Goal: Ask a question

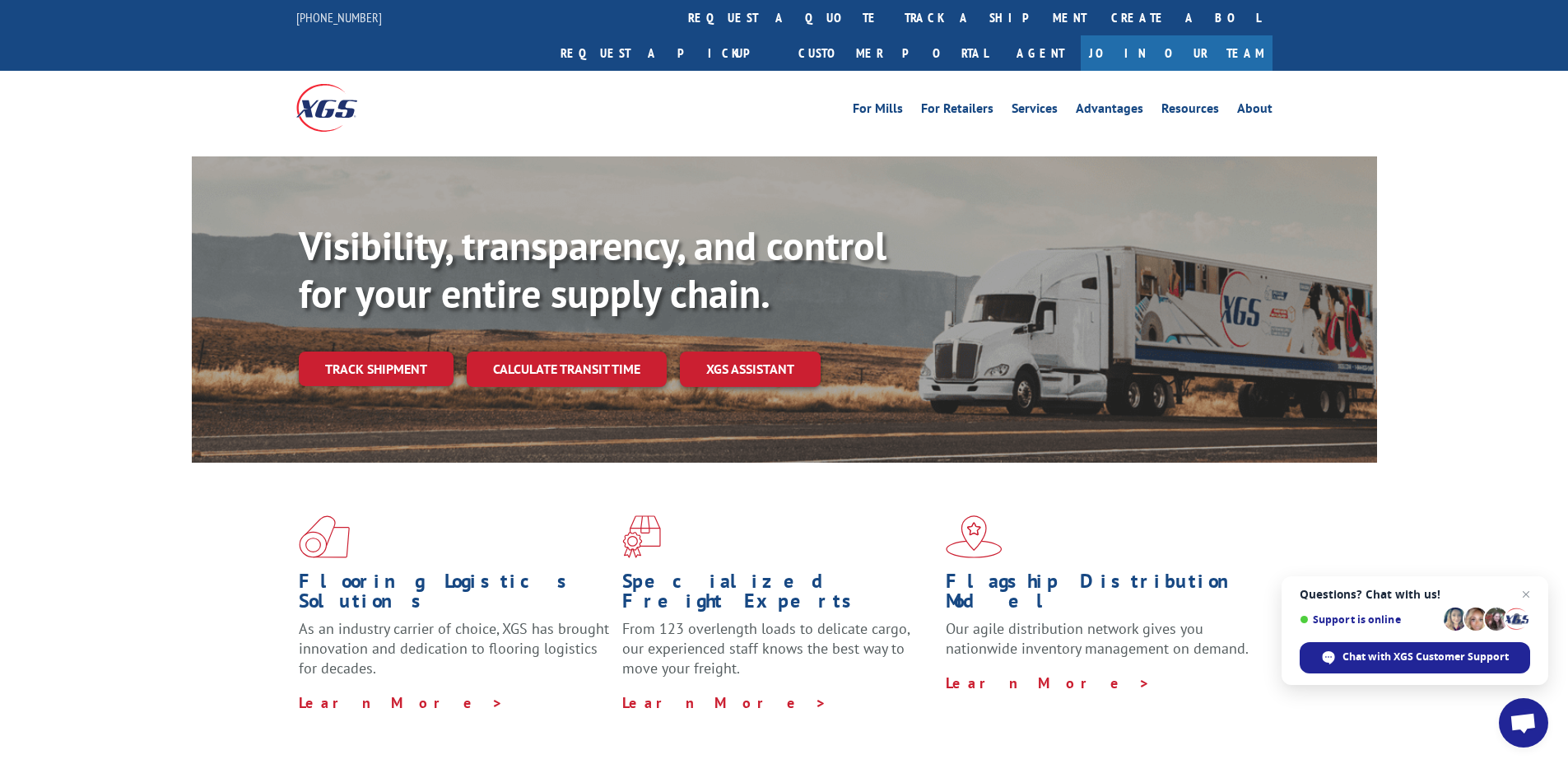
click at [1513, 713] on span "Open chat" at bounding box center [1523, 725] width 27 height 23
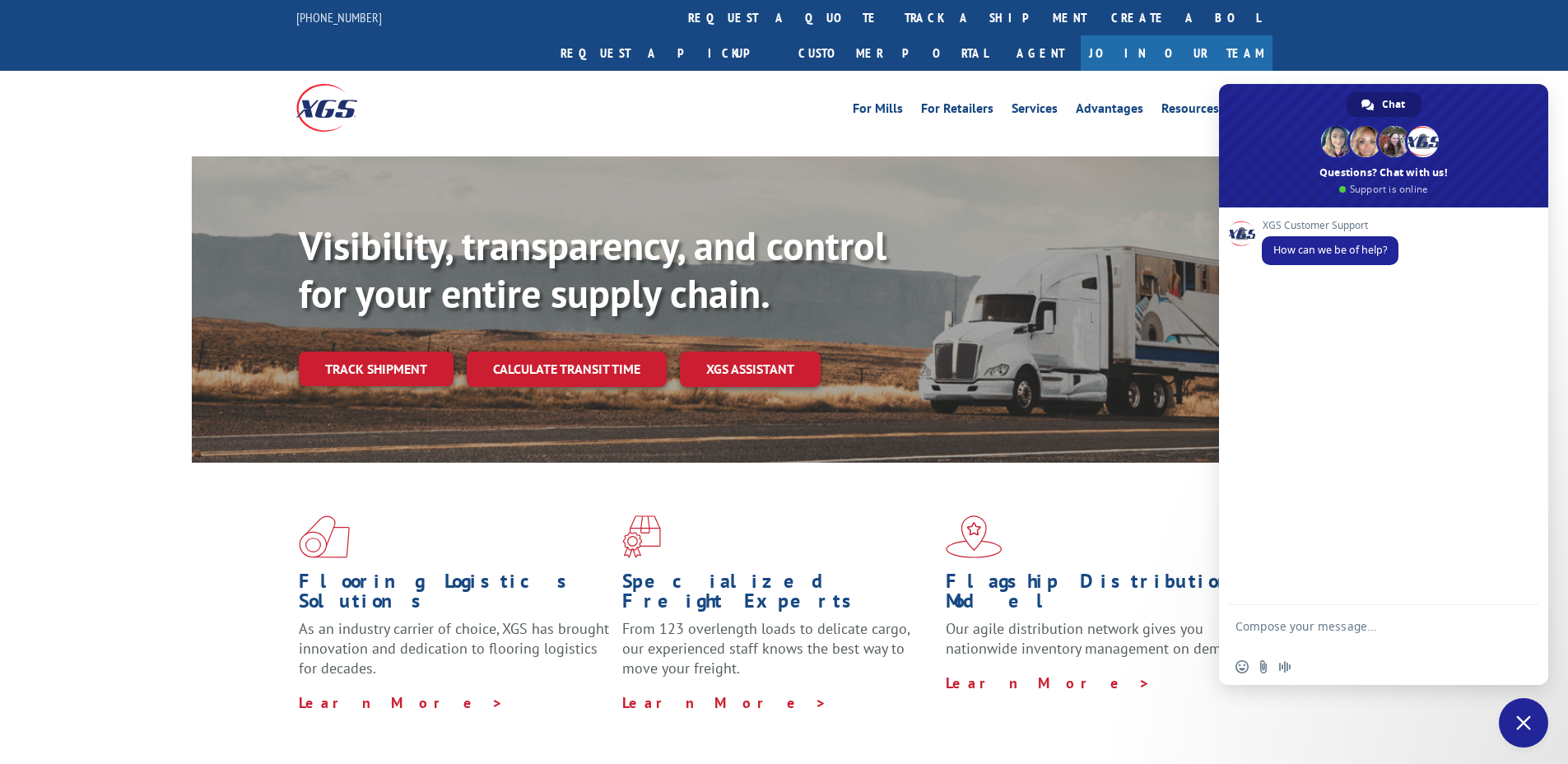
click at [1359, 640] on textarea "Compose your message..." at bounding box center [1366, 633] width 260 height 30
type textarea "31556974"
click at [1530, 633] on span "Send" at bounding box center [1519, 628] width 27 height 27
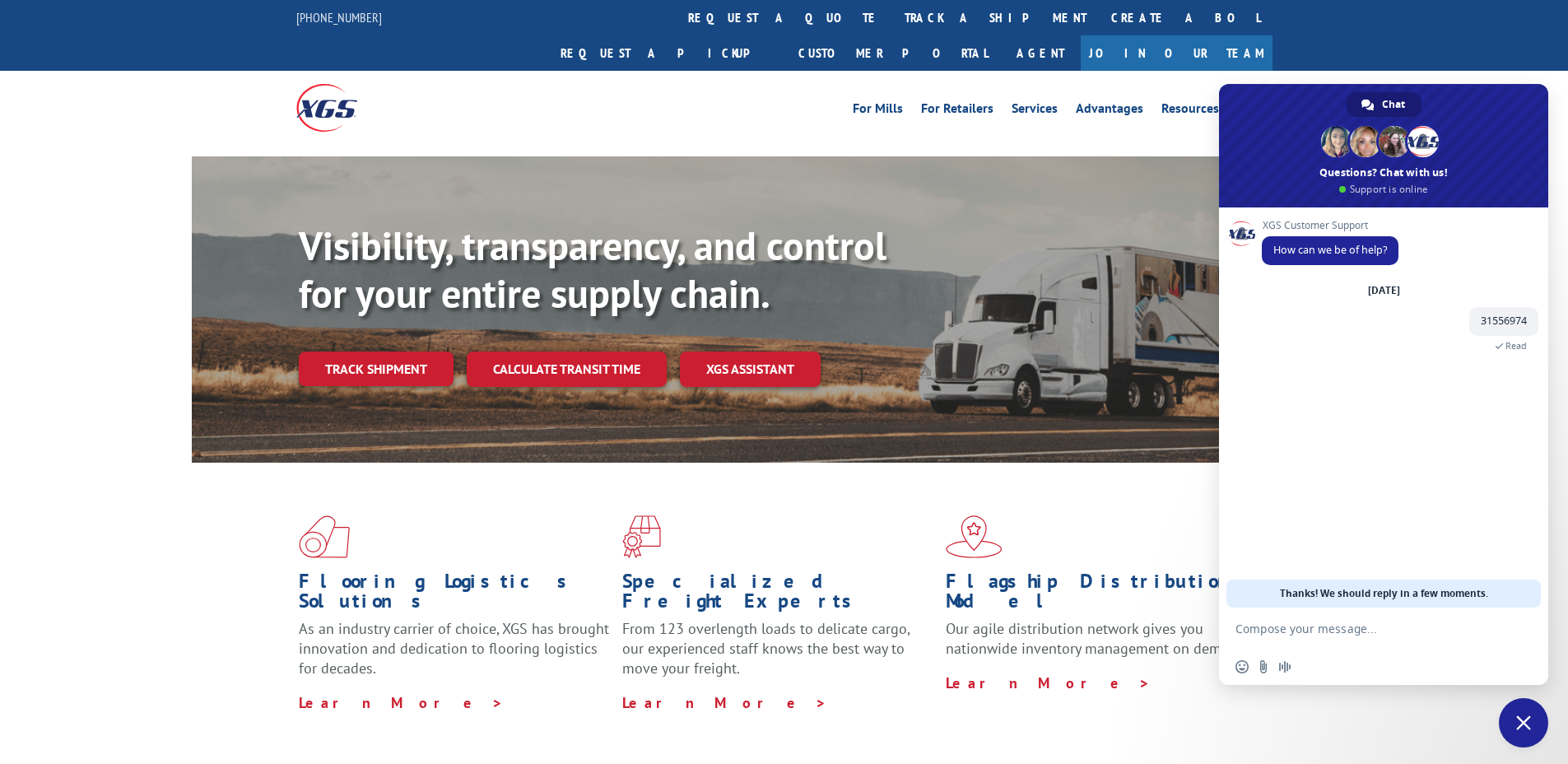
type textarea "p"
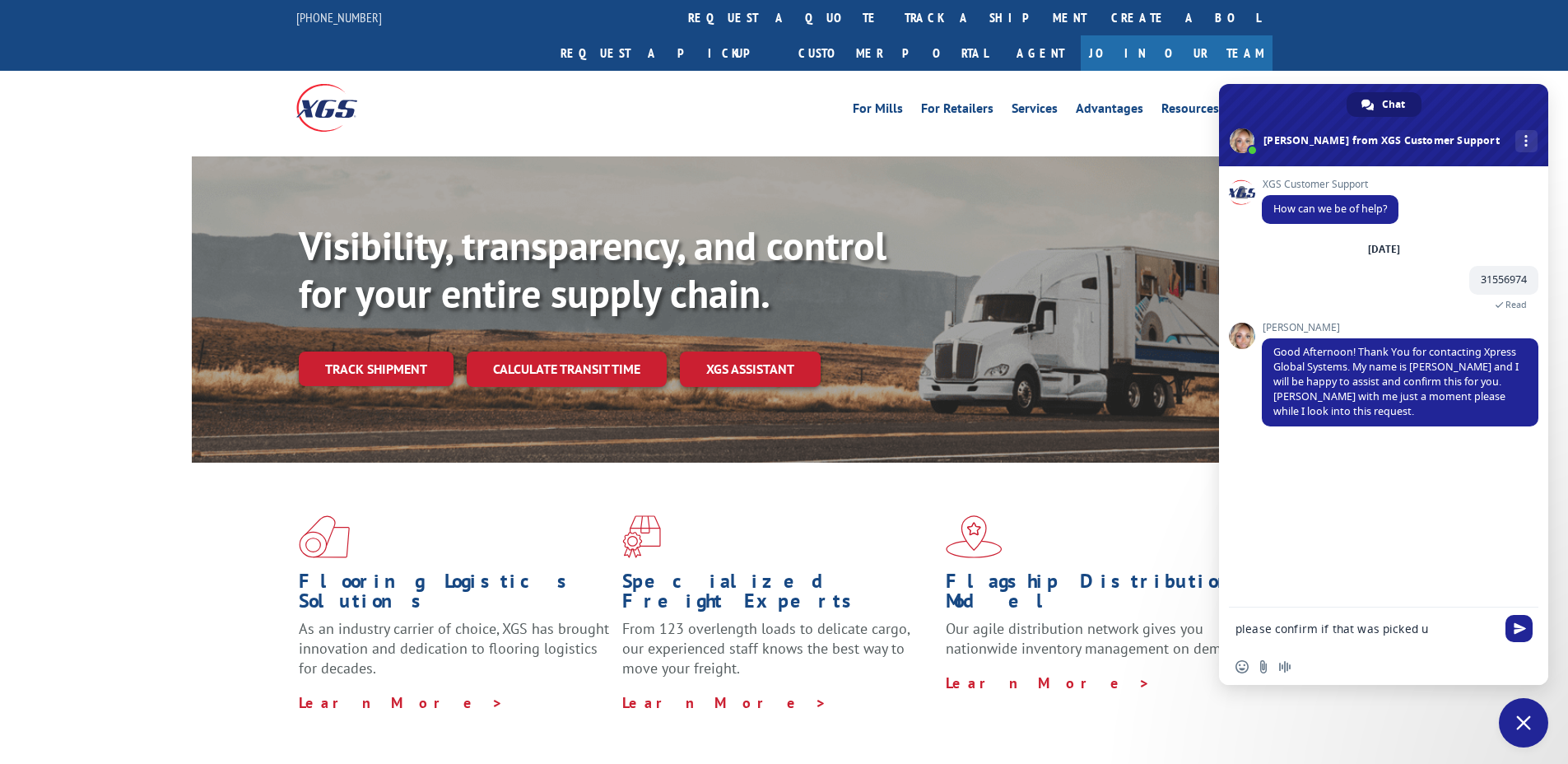
type textarea "please confirm if that was picked up"
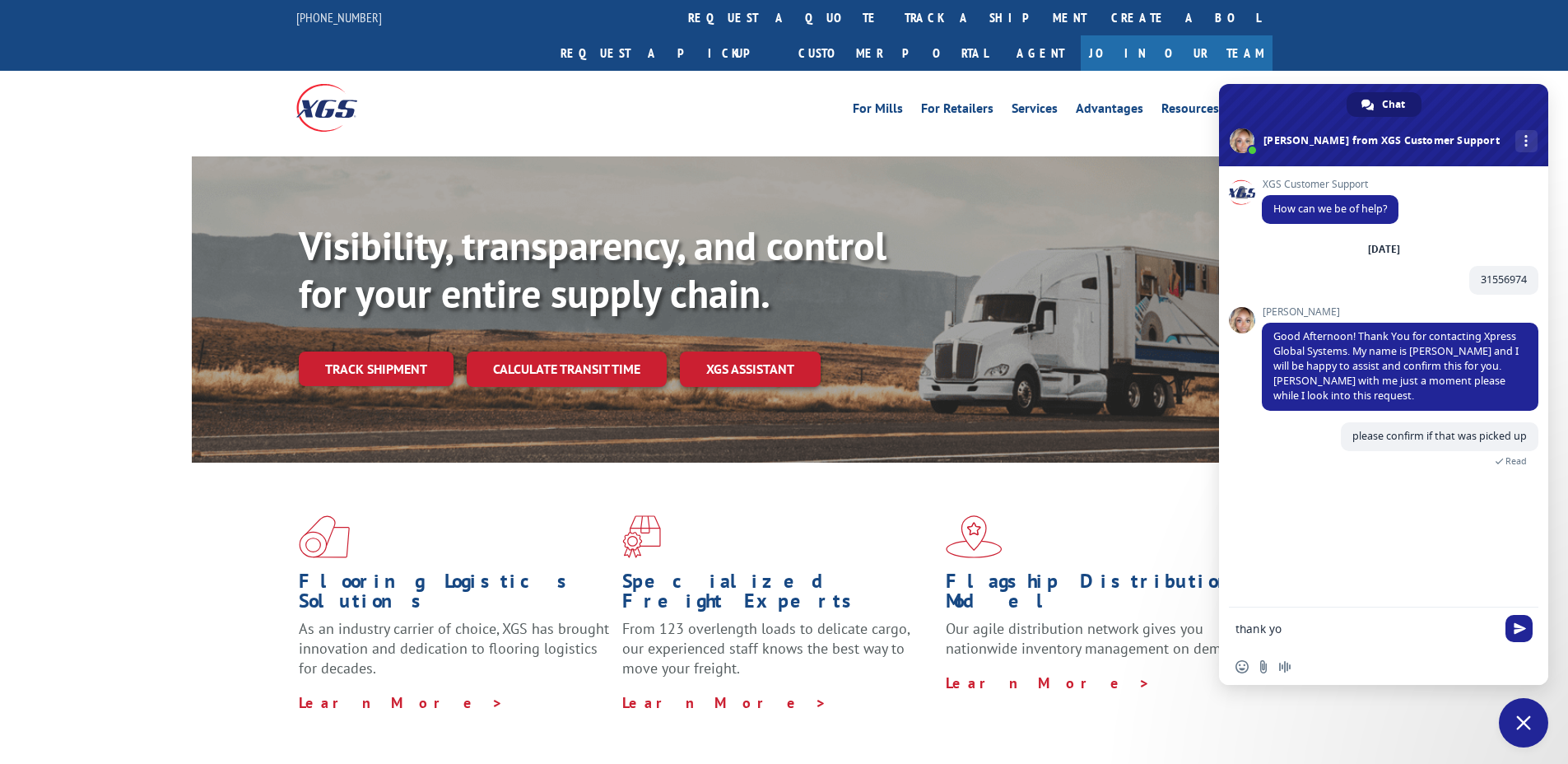
type textarea "thank you"
click at [1356, 658] on div "Insert an emoji Send a file Audio message" at bounding box center [1384, 666] width 329 height 36
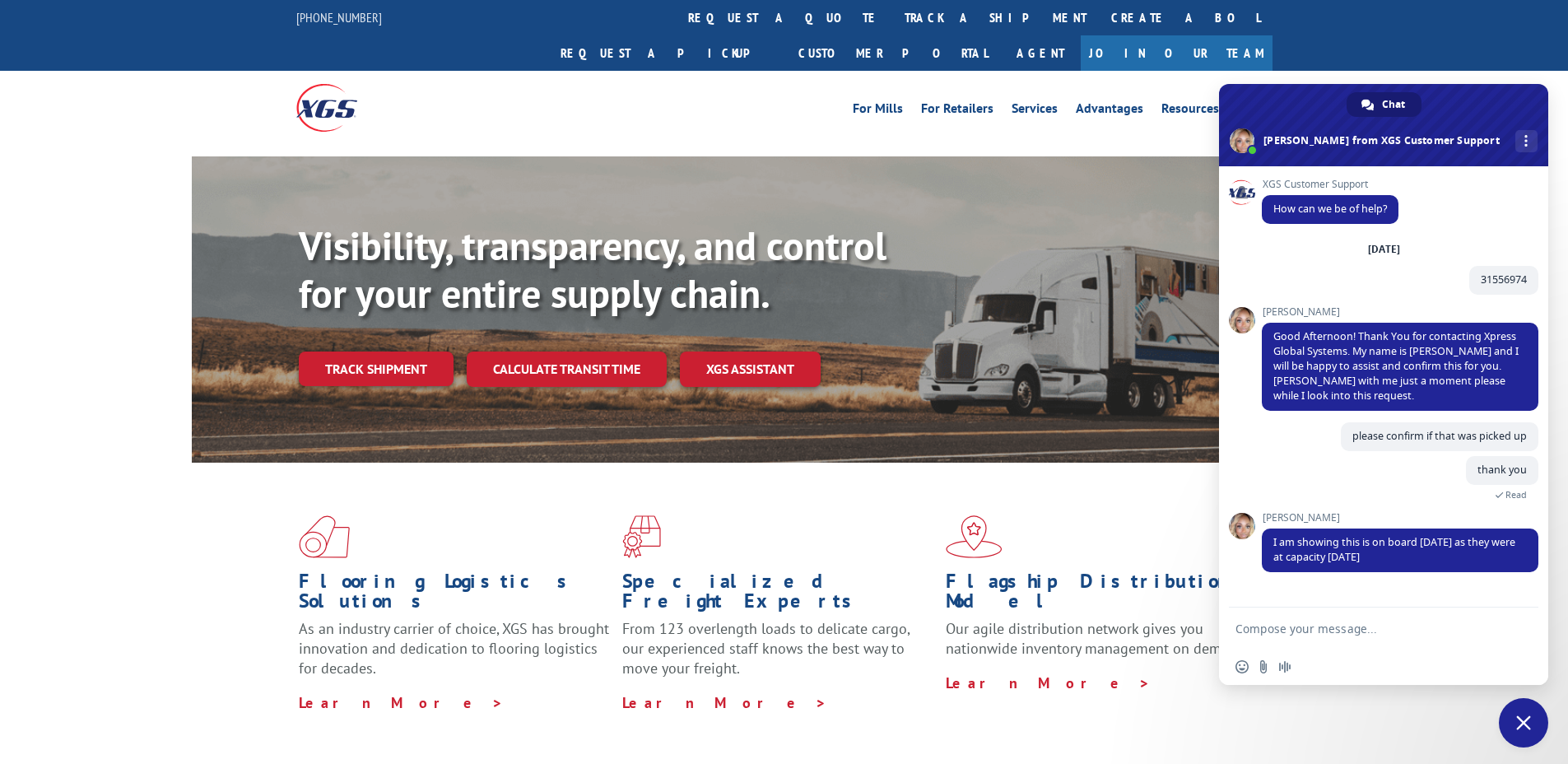
click at [1256, 638] on form at bounding box center [1366, 630] width 260 height 45
click at [1256, 635] on textarea "Compose your message..." at bounding box center [1366, 628] width 260 height 15
click at [1339, 619] on form "thank you" at bounding box center [1366, 630] width 260 height 45
click at [1335, 628] on textarea "thank you" at bounding box center [1366, 628] width 260 height 15
type textarea "thank you, please mark it HOT"
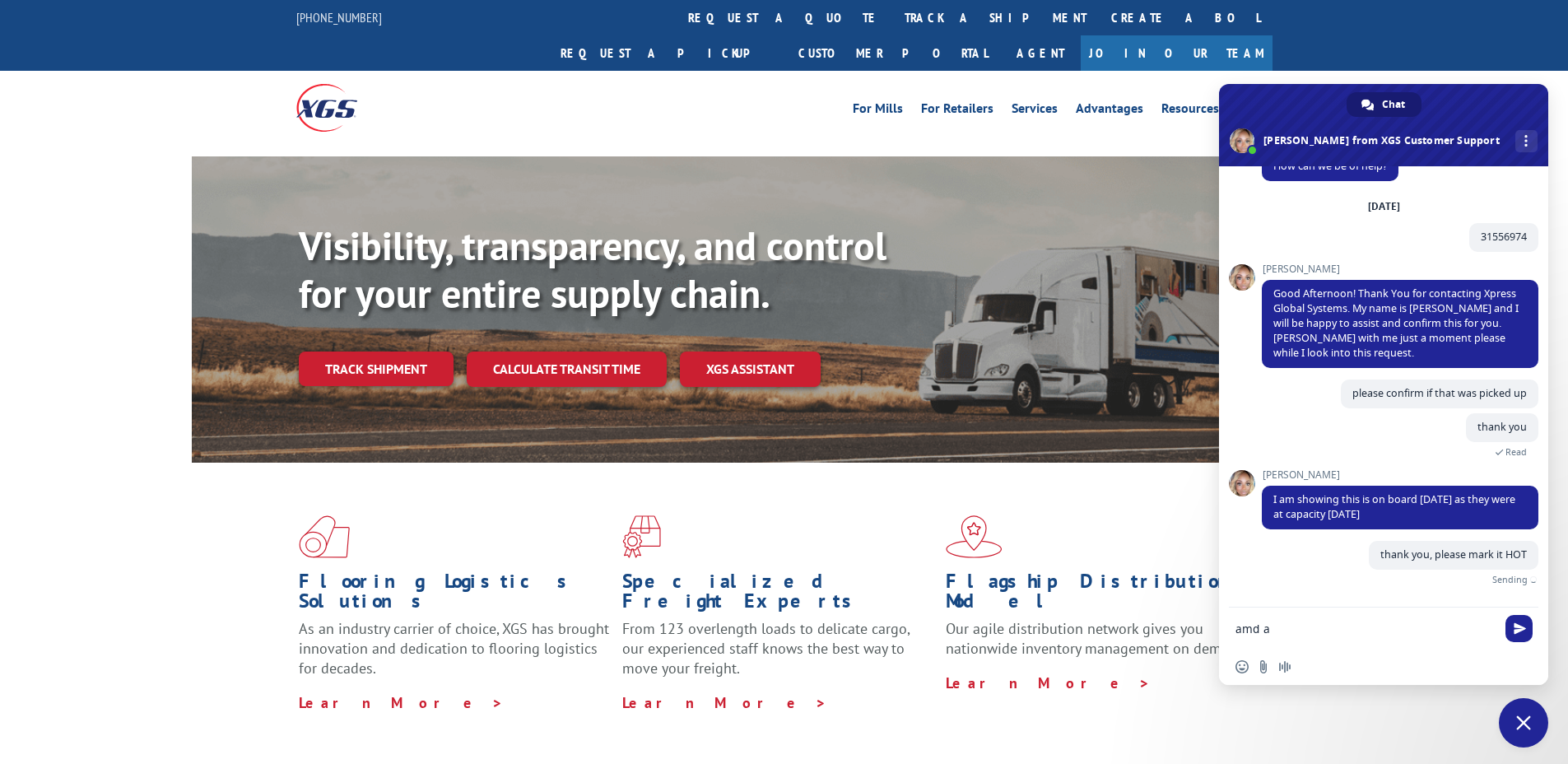
scroll to position [24, 0]
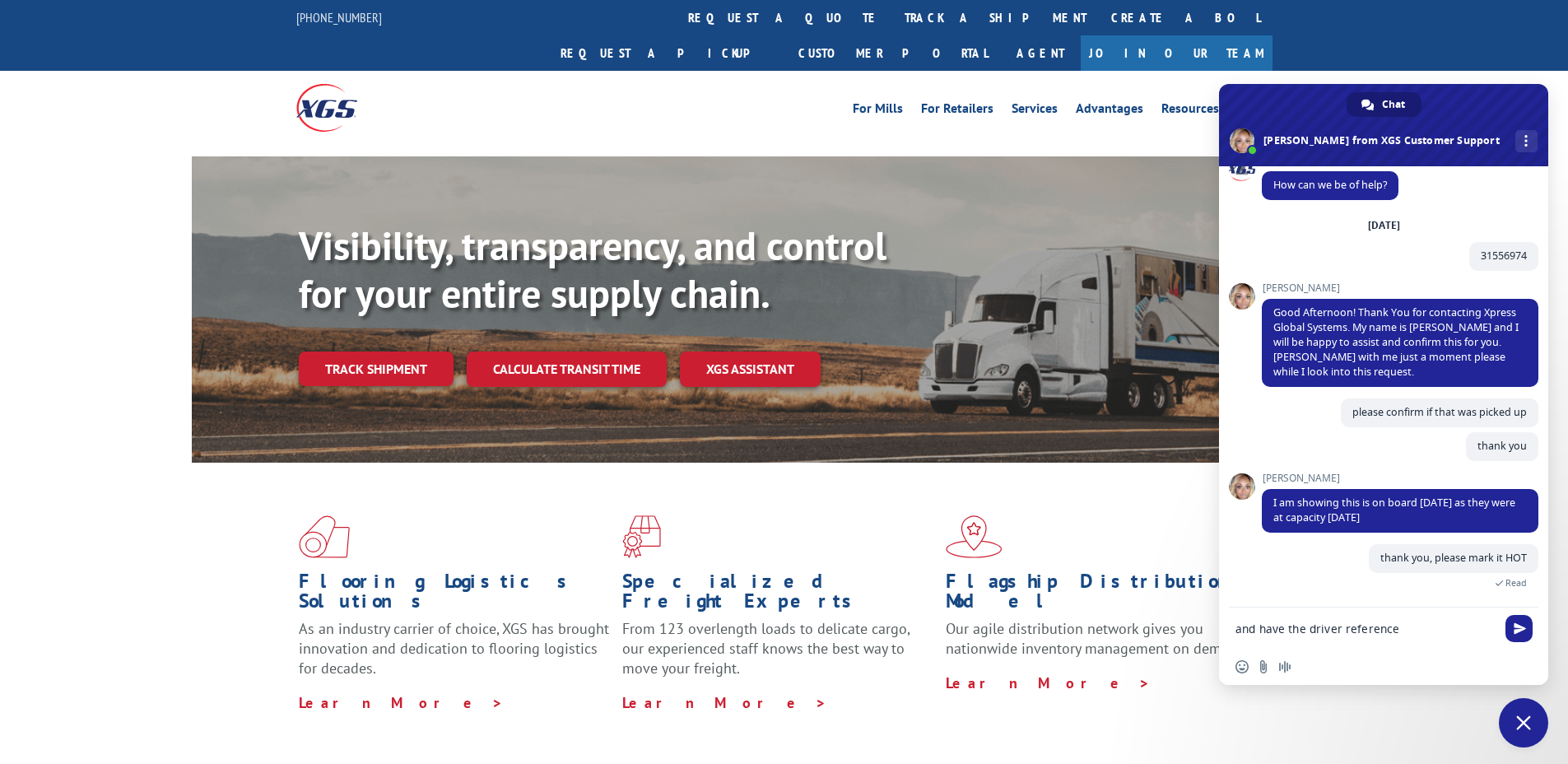
paste textarea "PO1675"
type textarea "and have the driver reference PO1675"
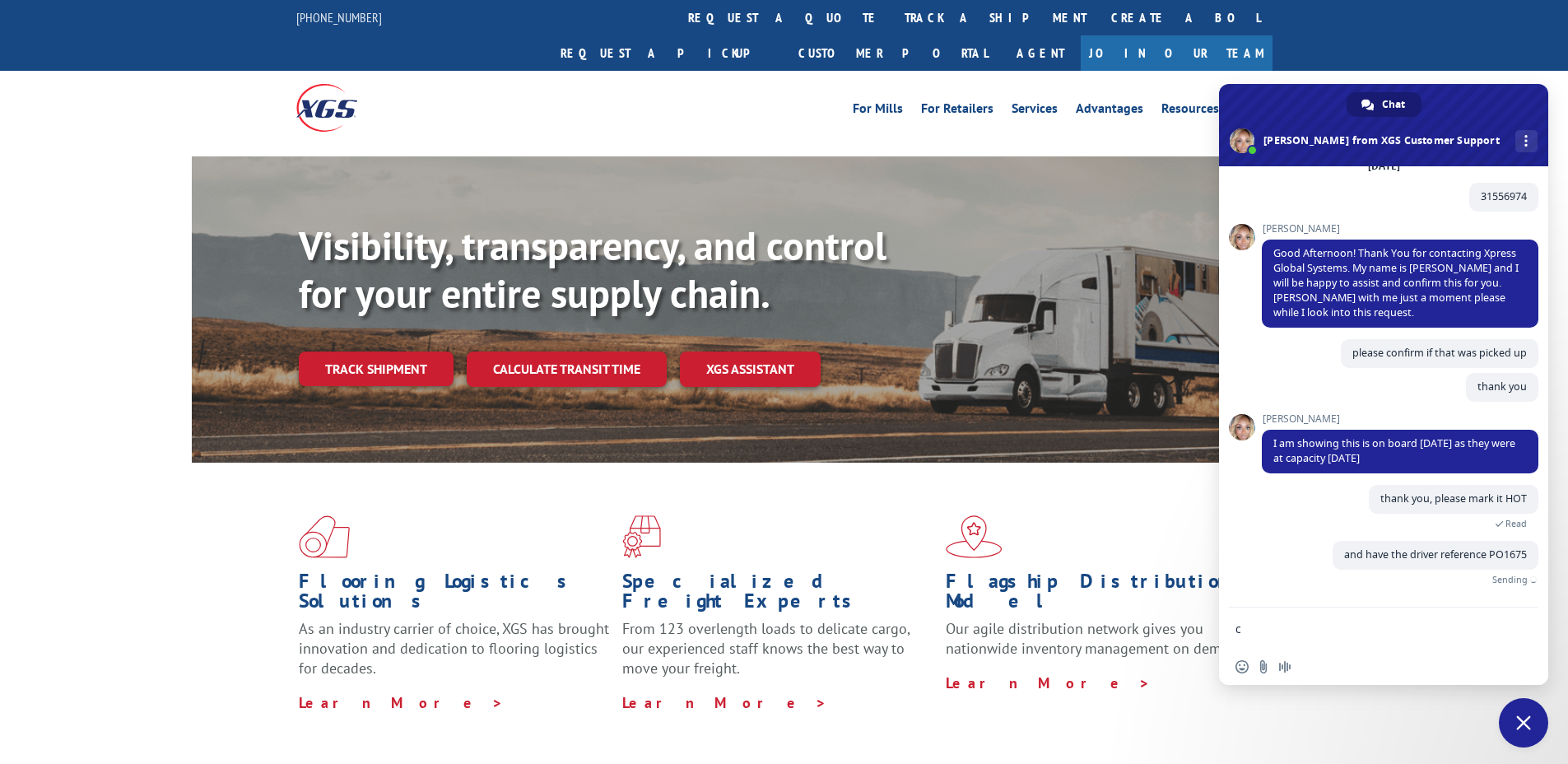
scroll to position [57, 0]
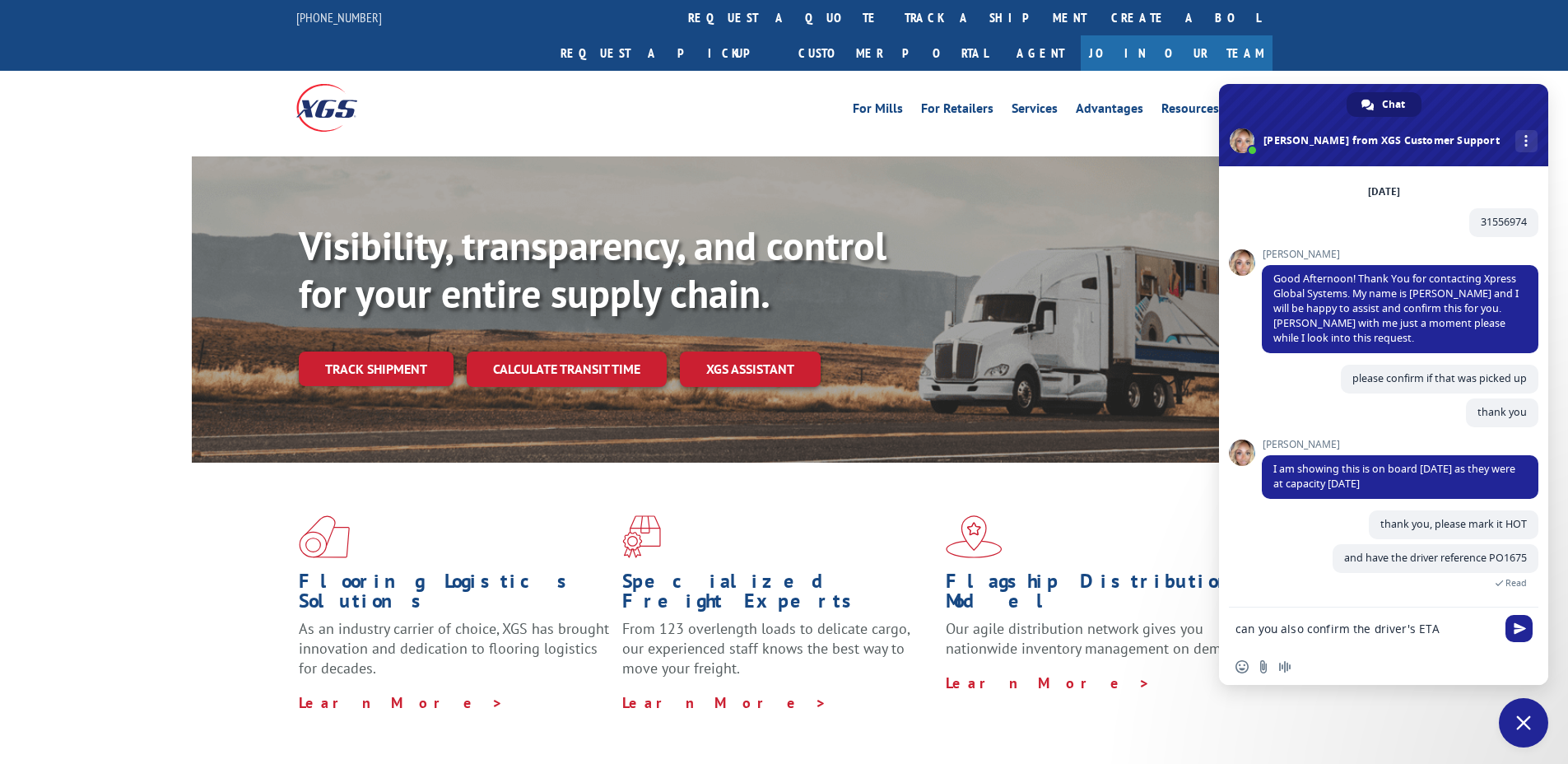
type textarea "can you also confirm the driver's ETA?"
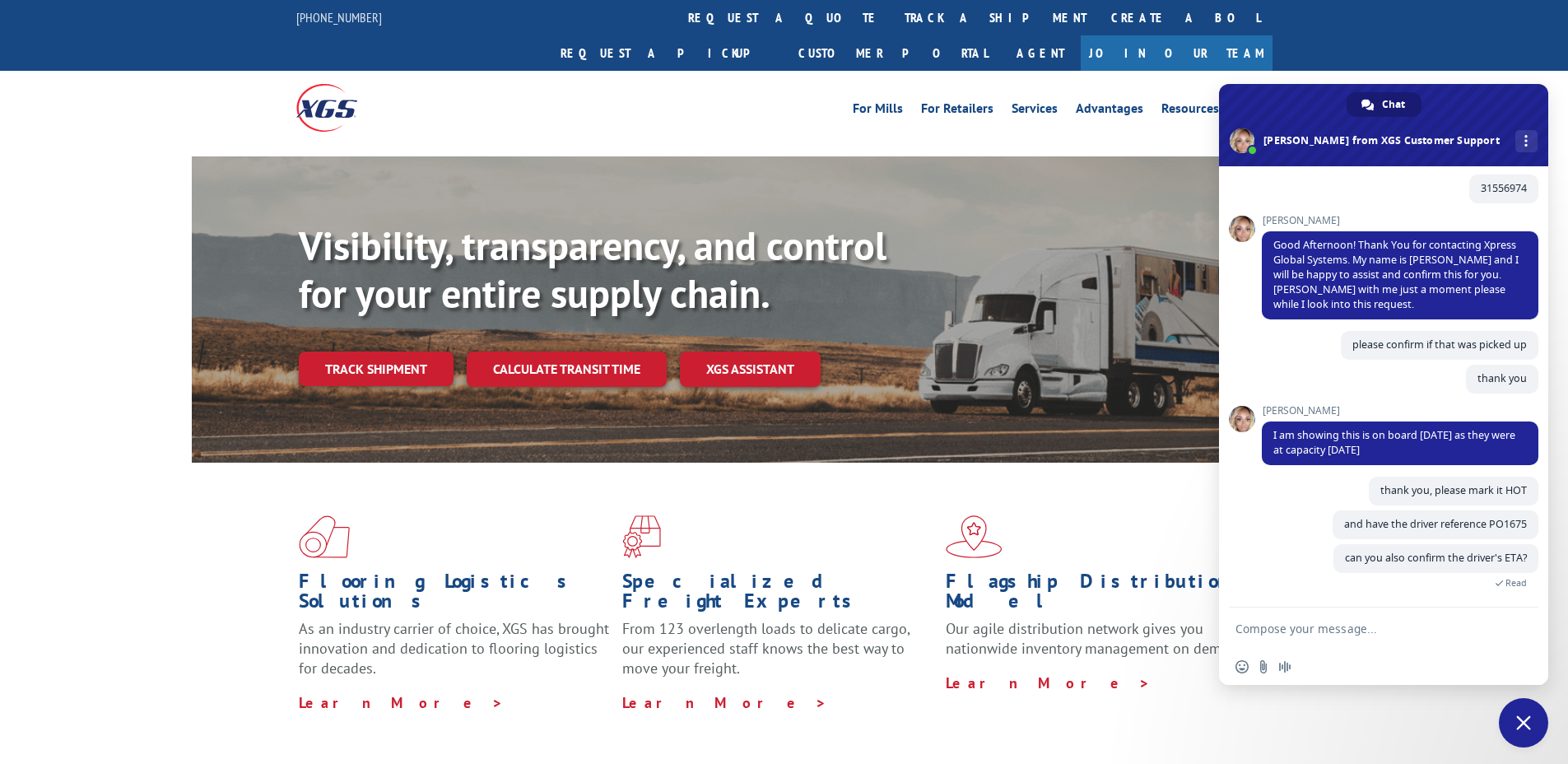
scroll to position [91, 0]
click at [1344, 650] on div "Insert an emoji Send a file Audio message" at bounding box center [1384, 666] width 329 height 36
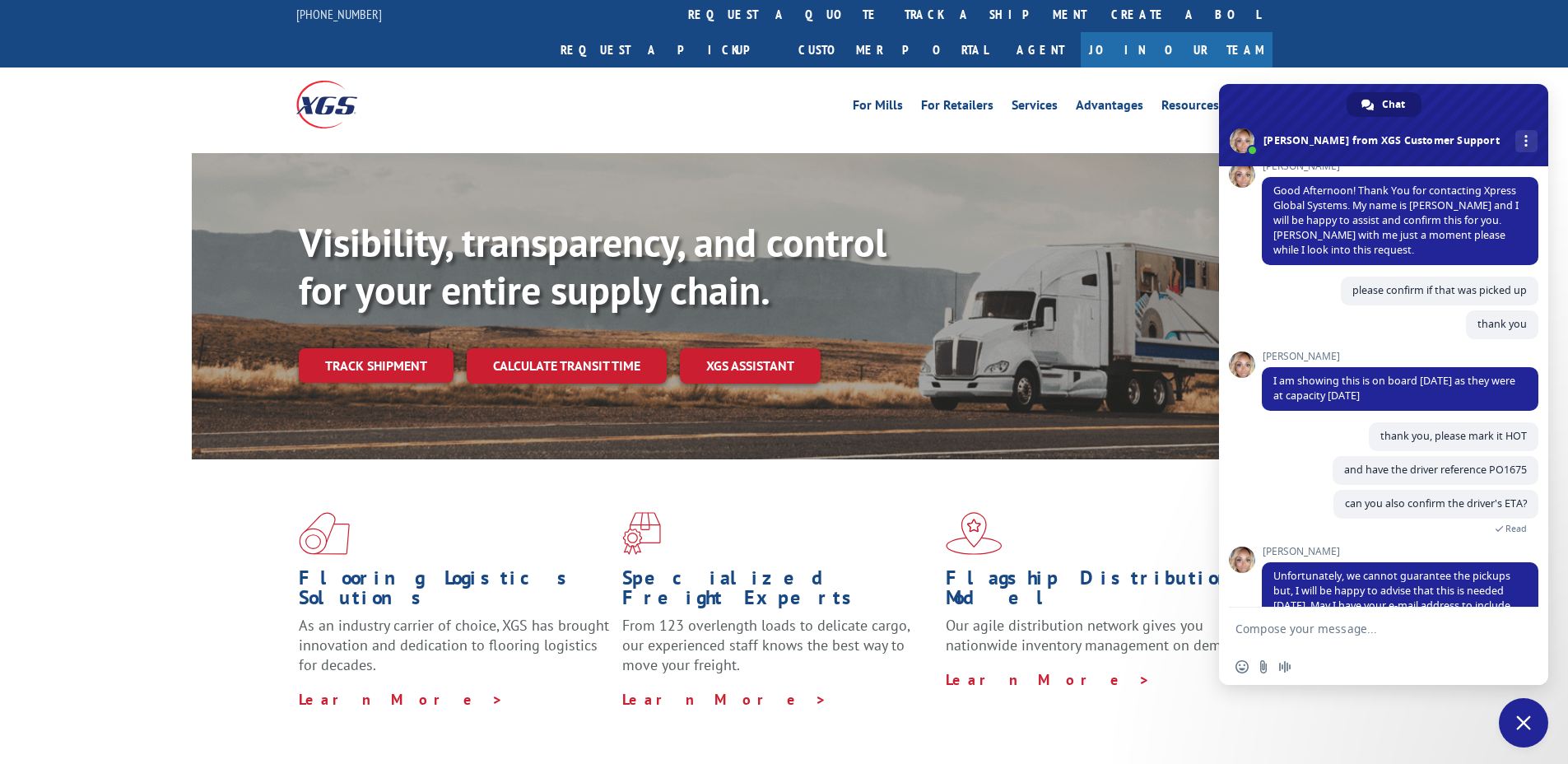
scroll to position [192, 0]
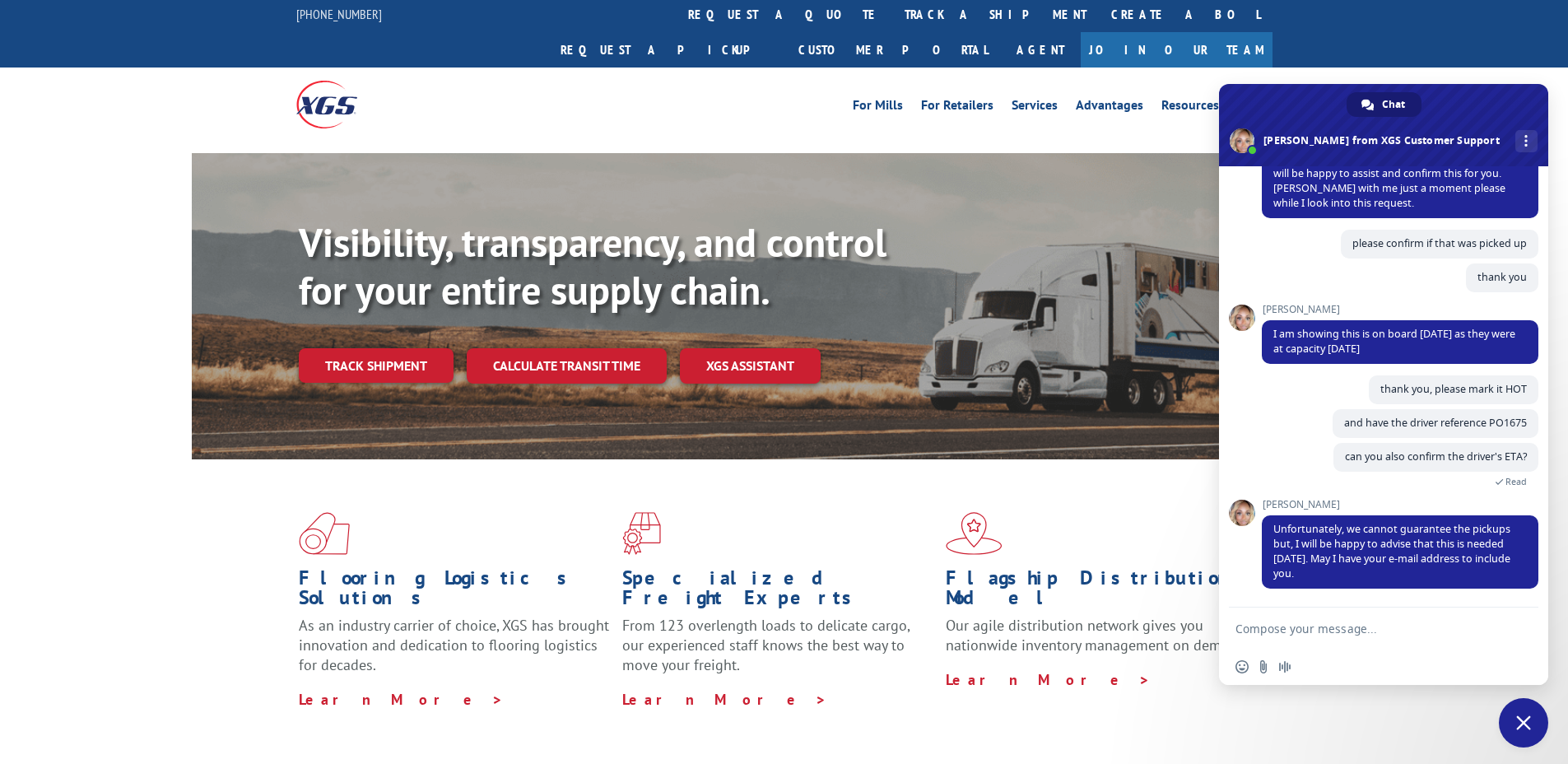
click at [1329, 620] on form at bounding box center [1366, 630] width 260 height 45
click at [1327, 623] on textarea "Compose your message..." at bounding box center [1366, 628] width 260 height 15
type textarea "what about the driver's ETA?"
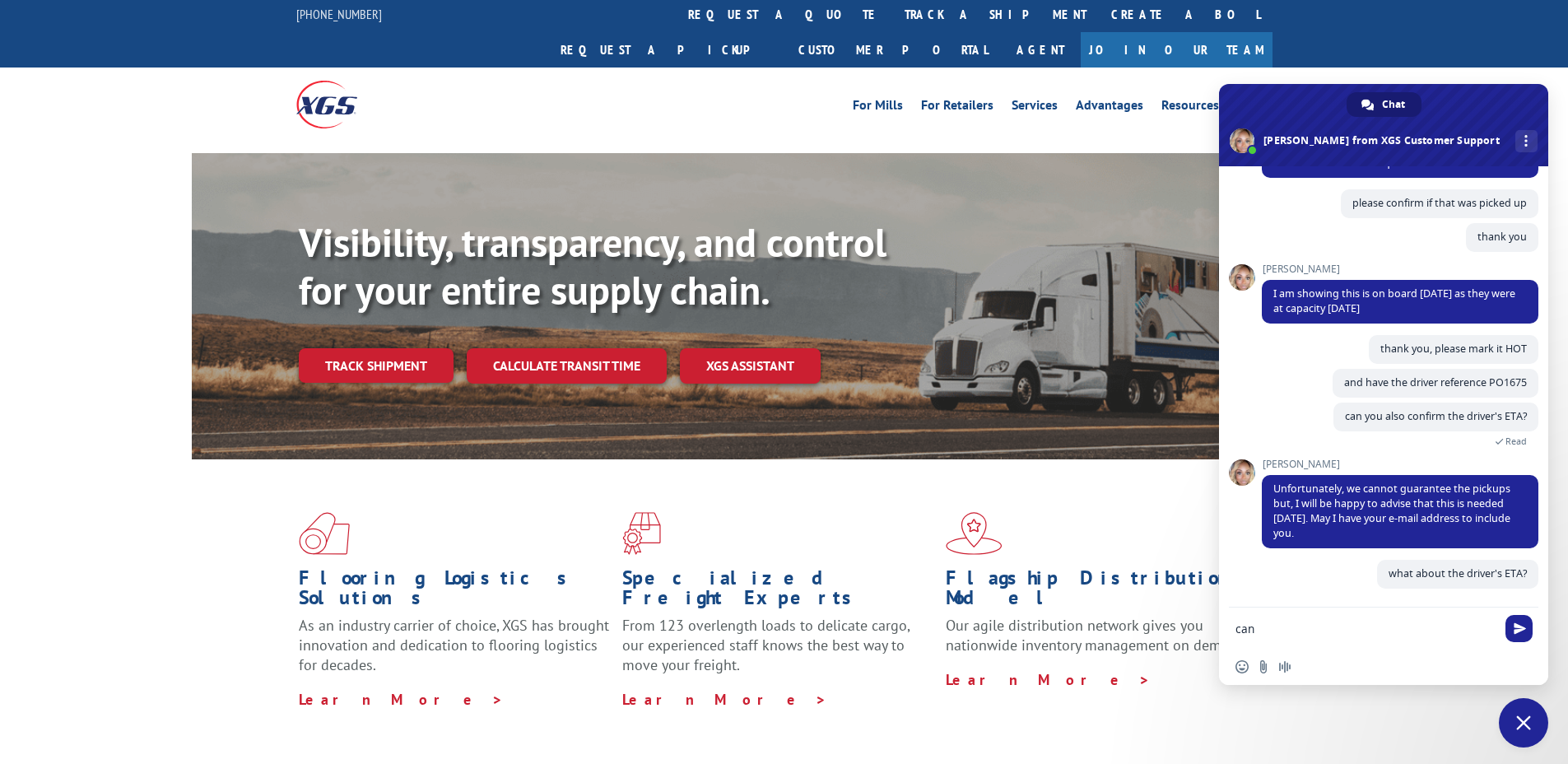
scroll to position [233, 0]
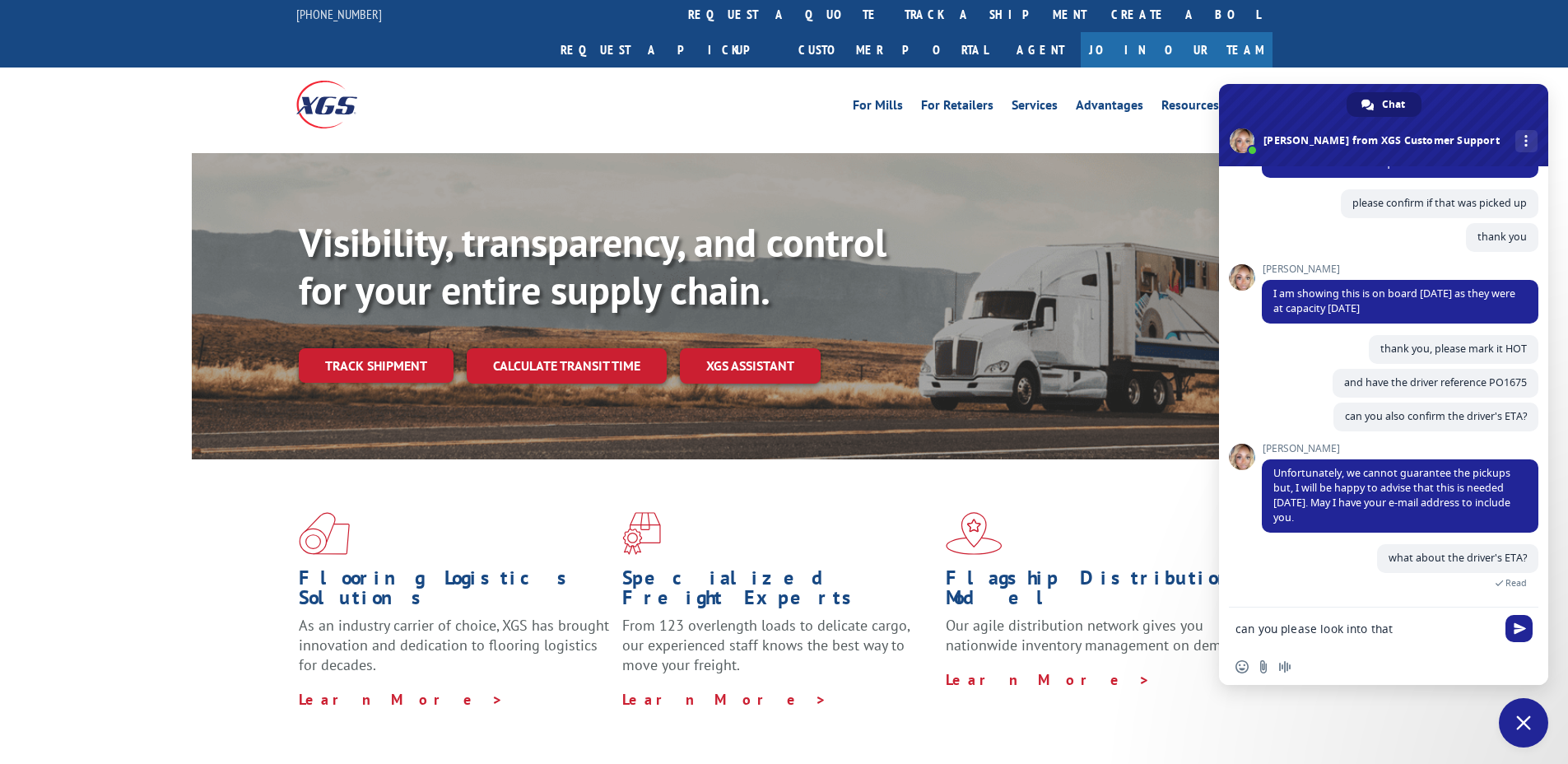
type textarea "can you please look into that?"
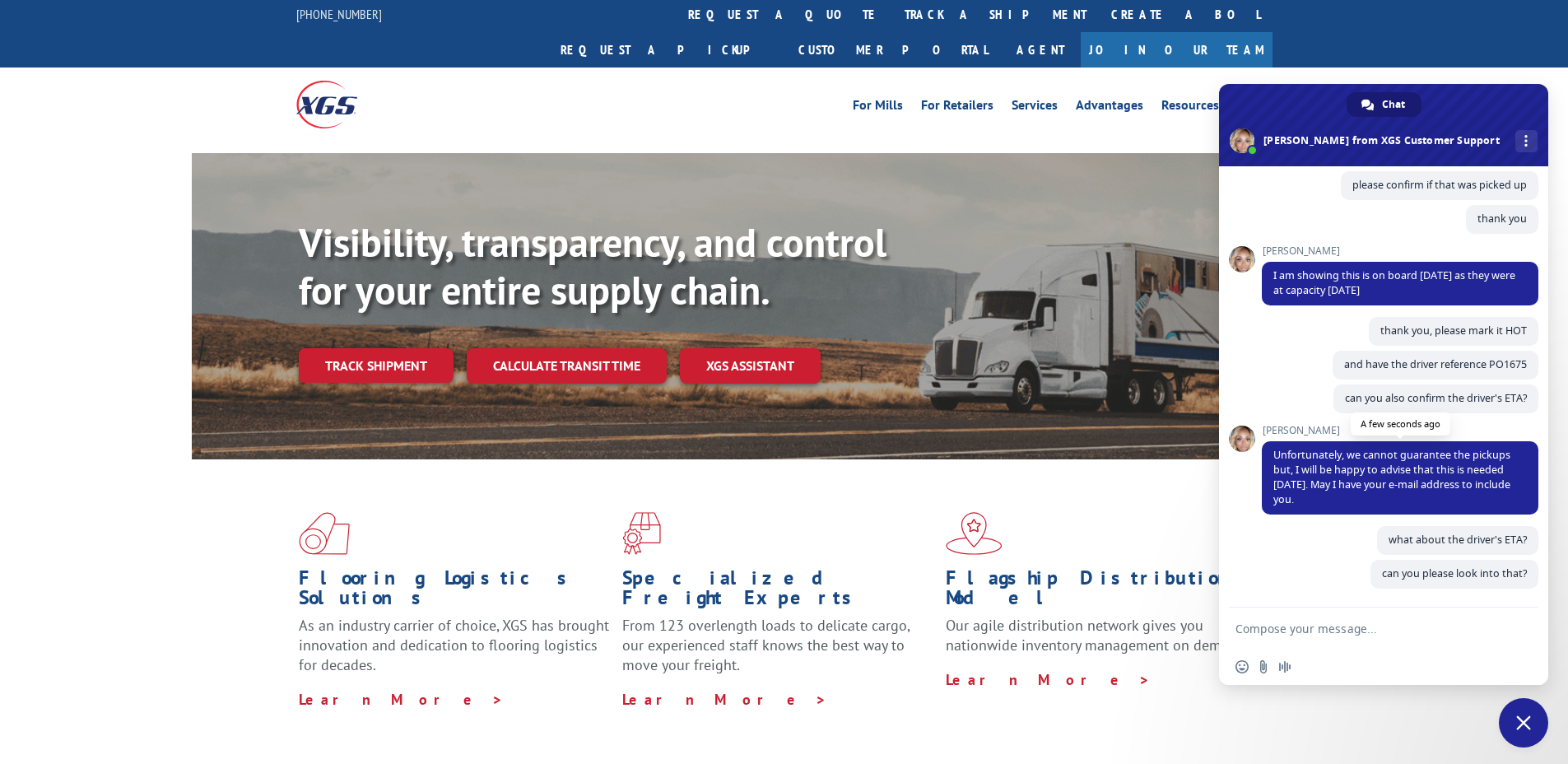
scroll to position [267, 0]
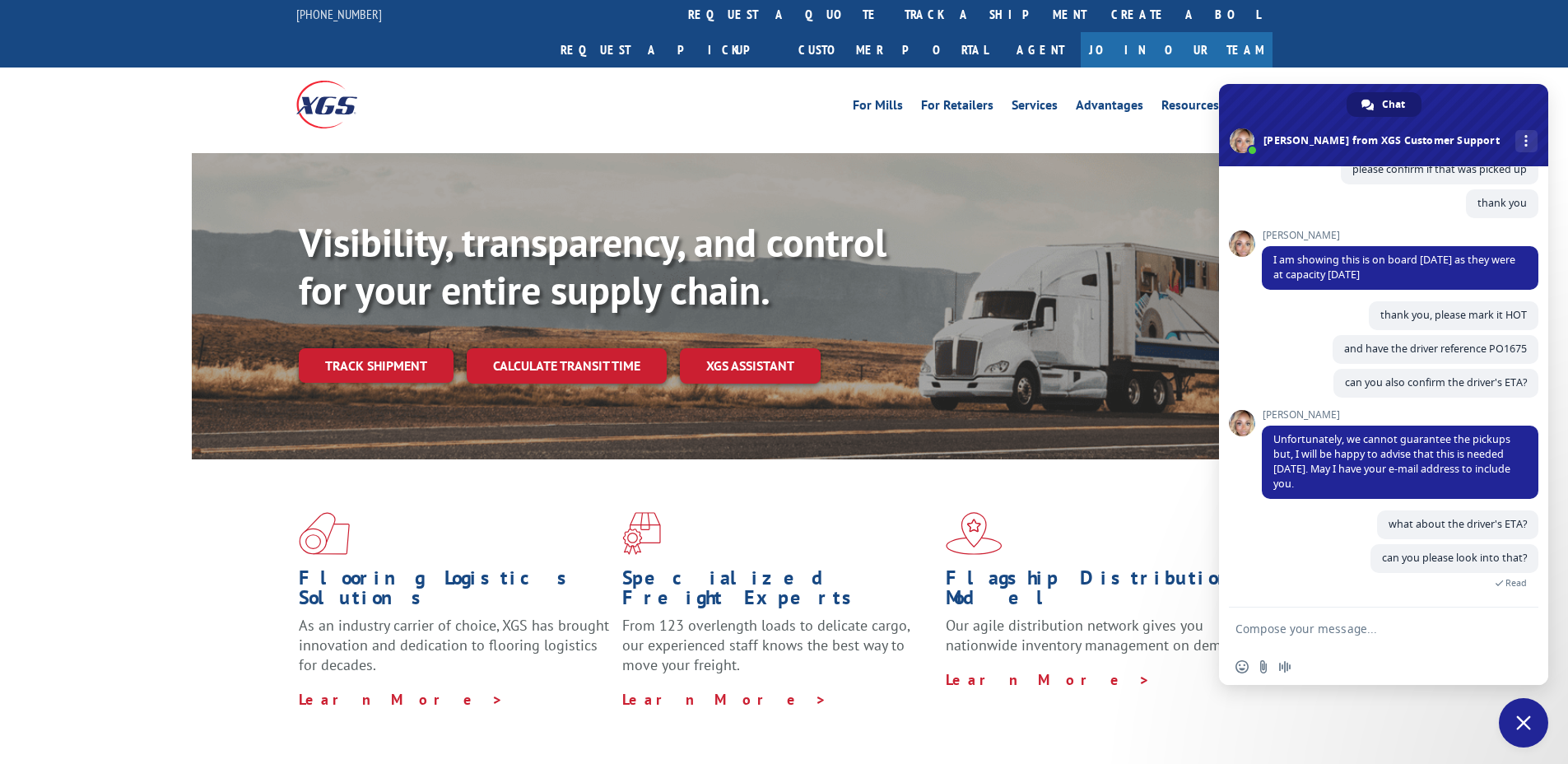
click at [1349, 668] on div "Insert an emoji Send a file Audio message" at bounding box center [1384, 666] width 329 height 36
click at [1299, 544] on div "can you please look into that? A minute ago Read" at bounding box center [1400, 575] width 277 height 63
click at [1337, 666] on div "Insert an emoji Send a file Audio message" at bounding box center [1384, 666] width 329 height 36
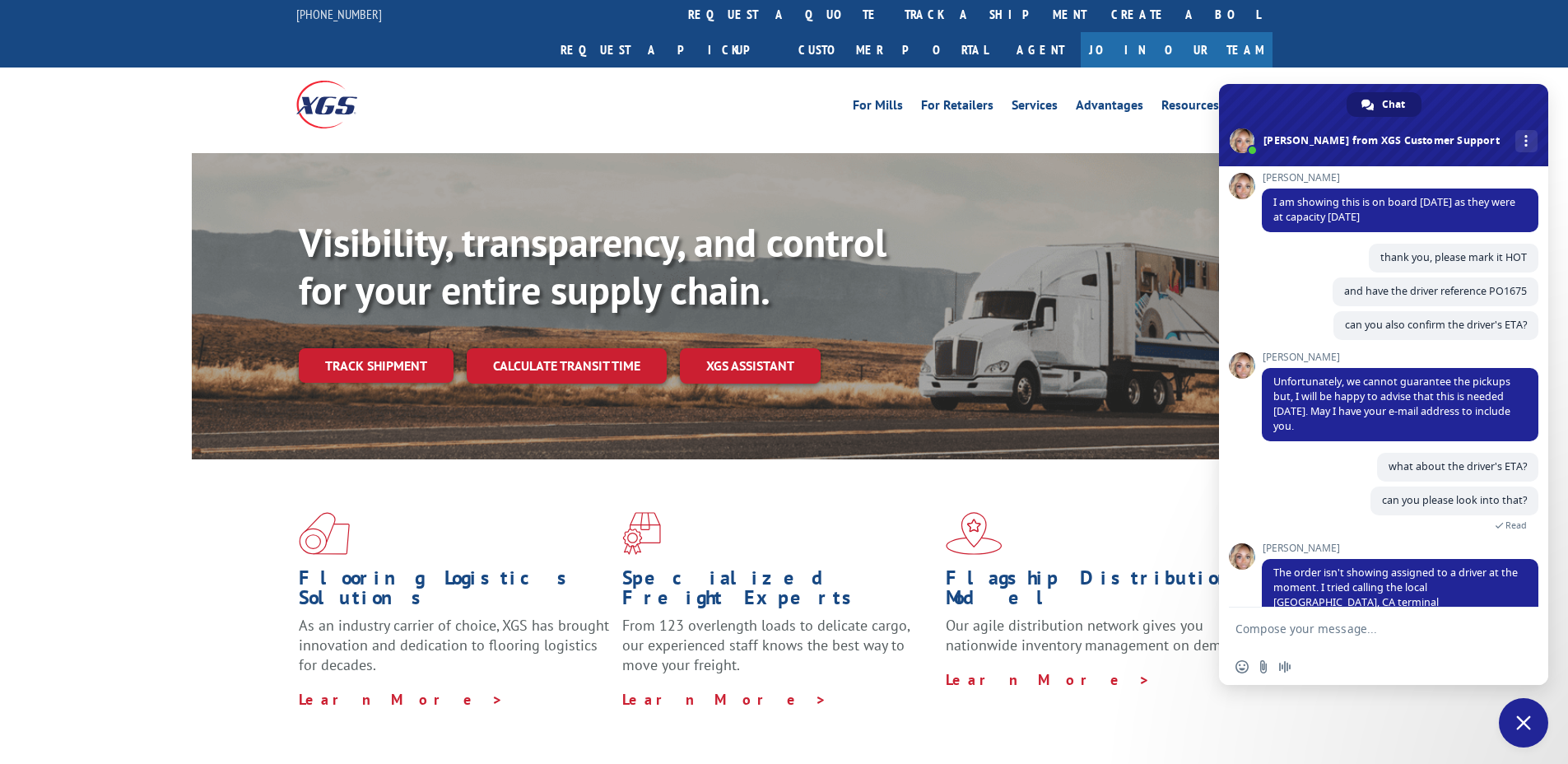
scroll to position [383, 0]
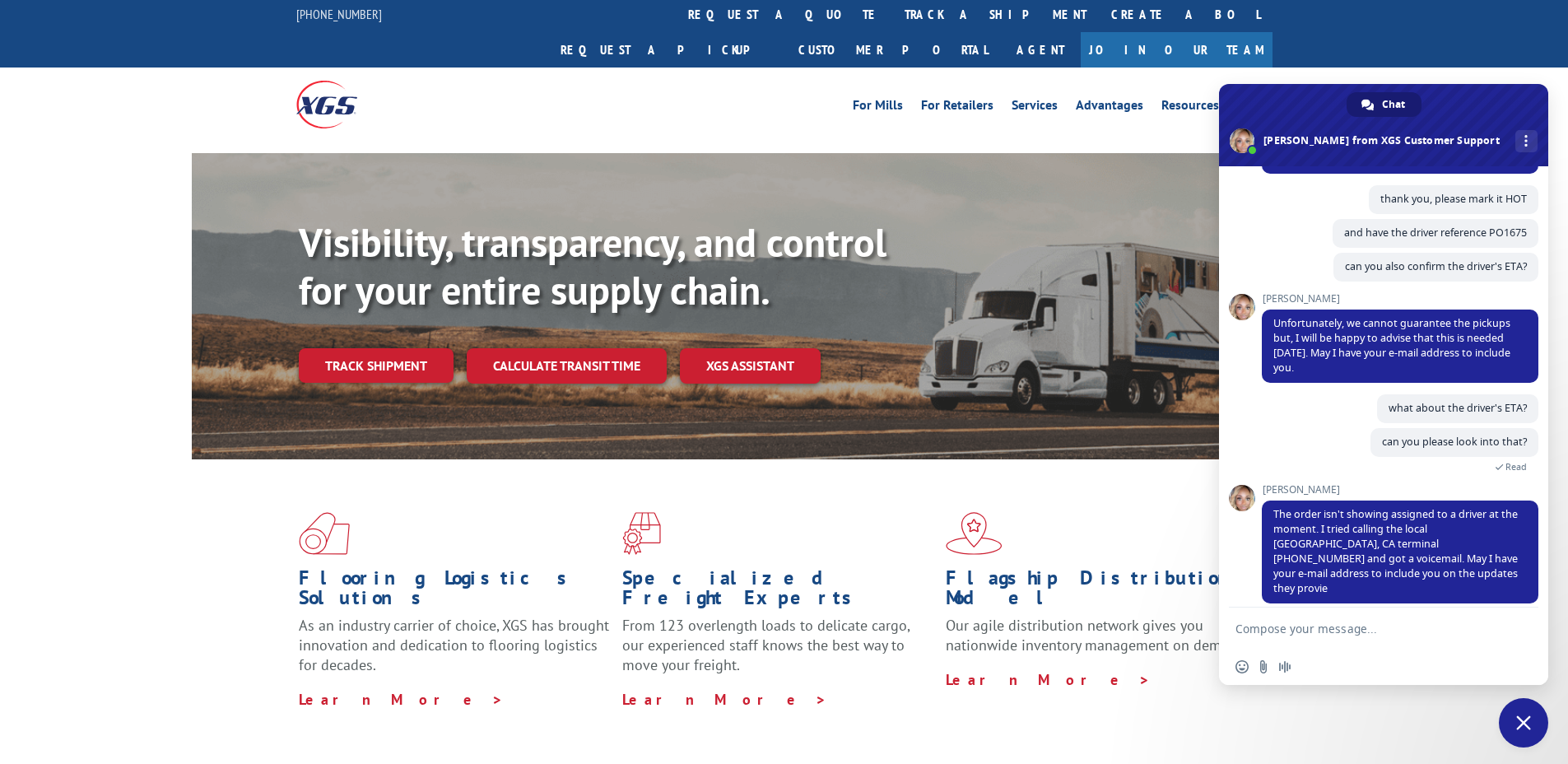
click at [1345, 658] on div "Insert an emoji Send a file Audio message" at bounding box center [1384, 666] width 329 height 36
click at [1344, 674] on div "Insert an emoji Send a file Audio message" at bounding box center [1384, 666] width 329 height 36
click at [1368, 624] on textarea "Compose your message..." at bounding box center [1366, 628] width 260 height 15
type textarea "[PERSON_NAME][EMAIL_ADDRESS][DOMAIN_NAME]"
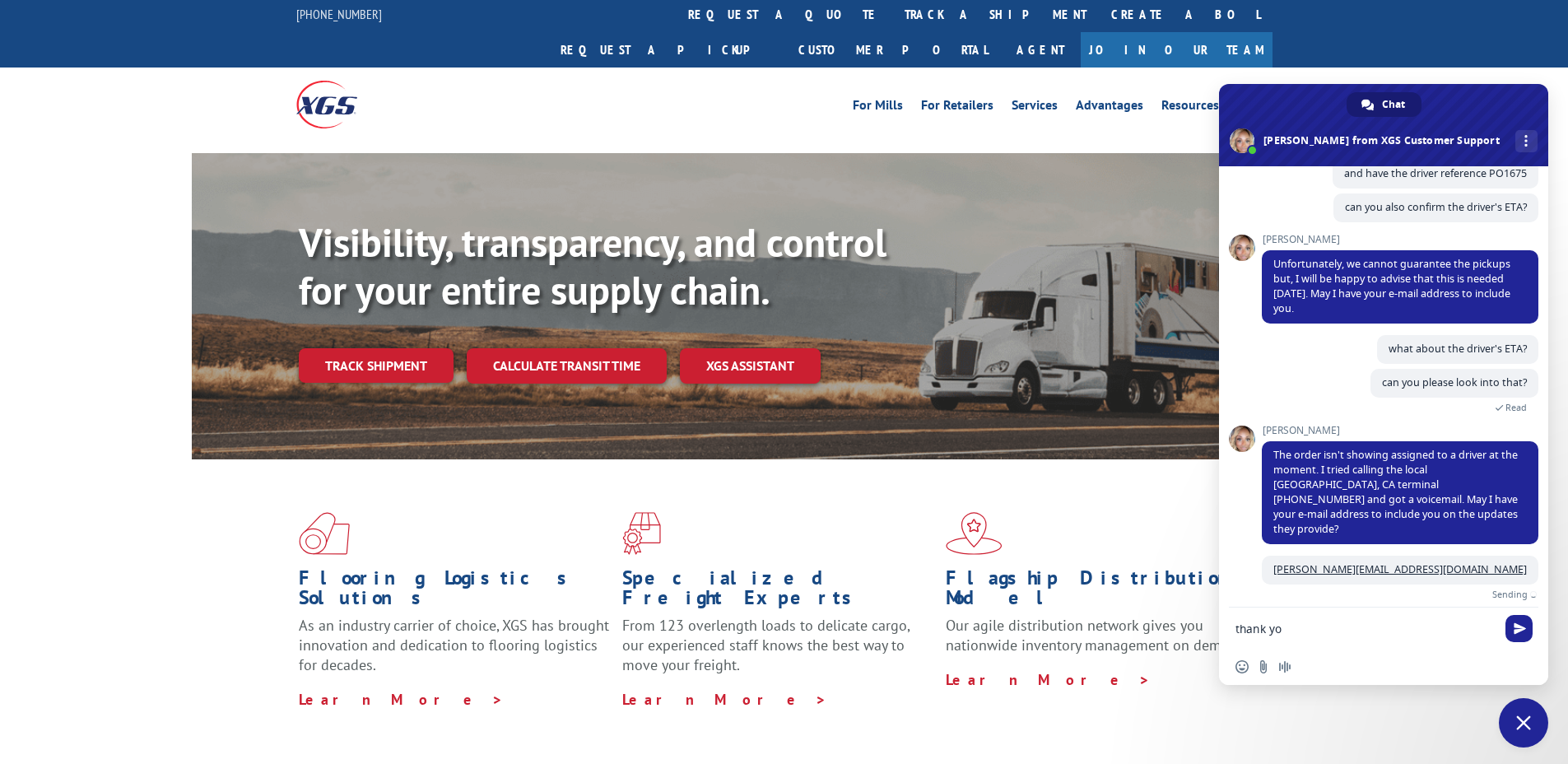
type textarea "thank you"
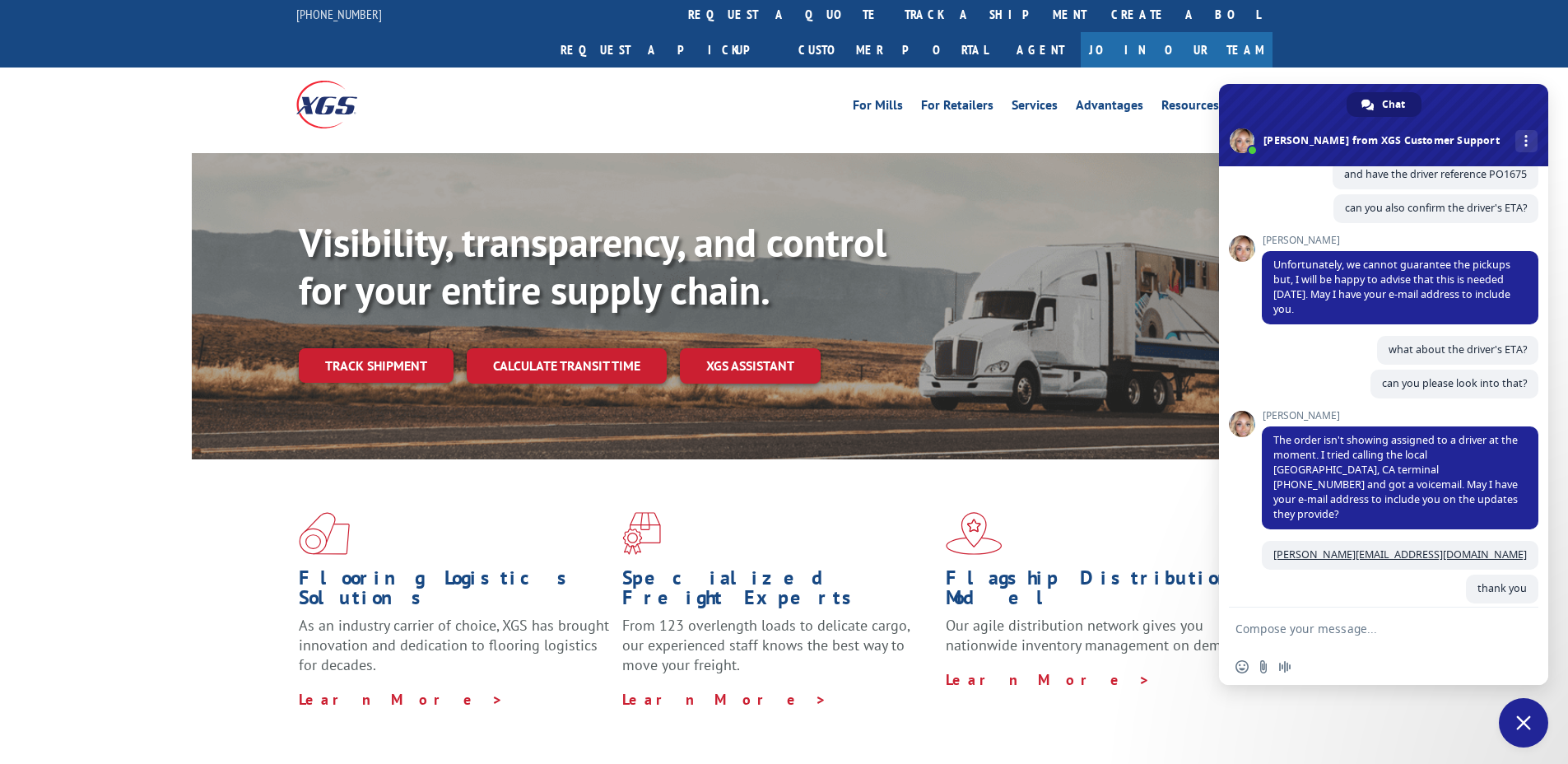
scroll to position [456, 0]
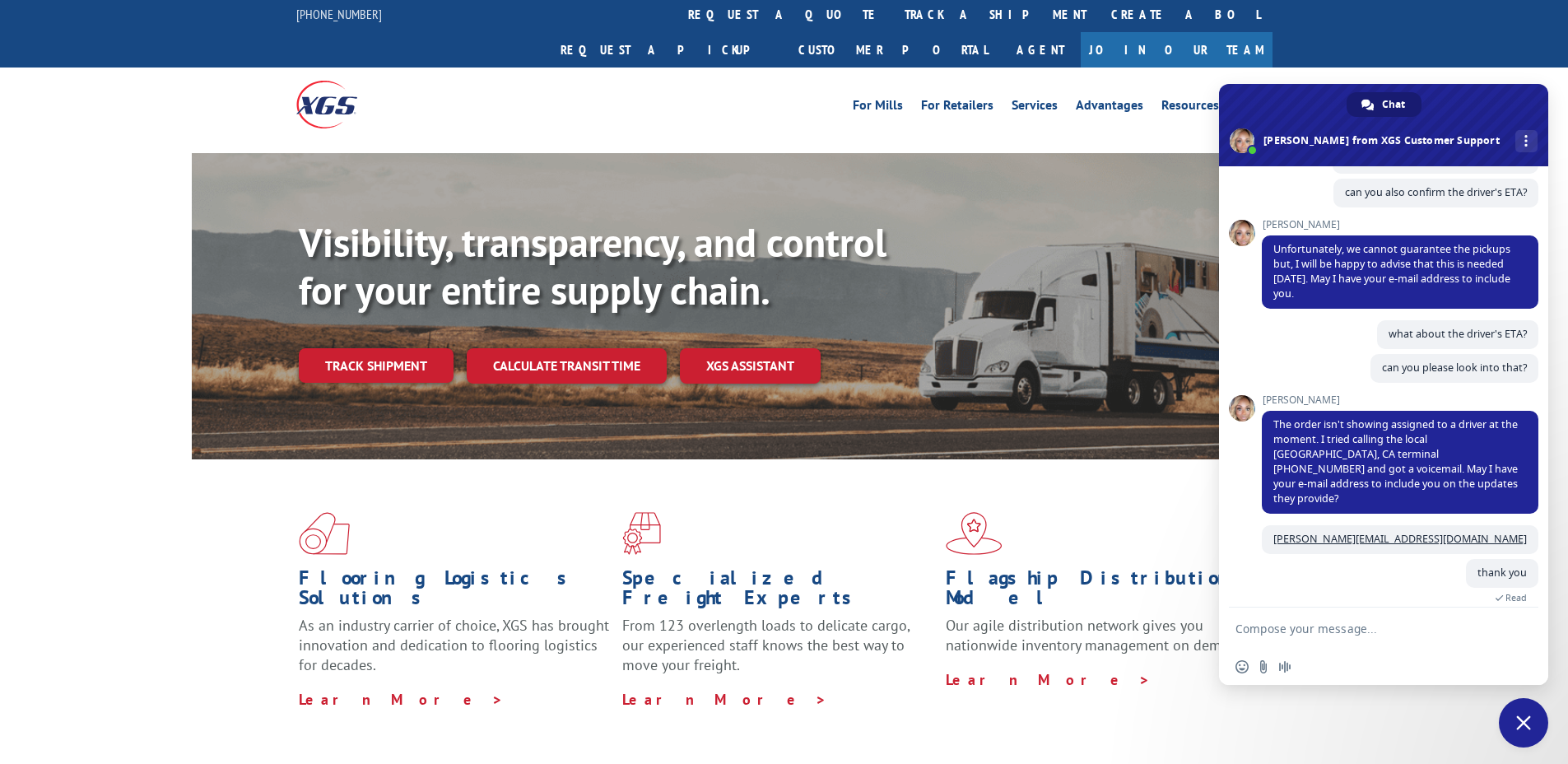
click at [1341, 659] on div "Insert an emoji Send a file Audio message" at bounding box center [1384, 666] width 329 height 36
